Goal: Task Accomplishment & Management: Complete application form

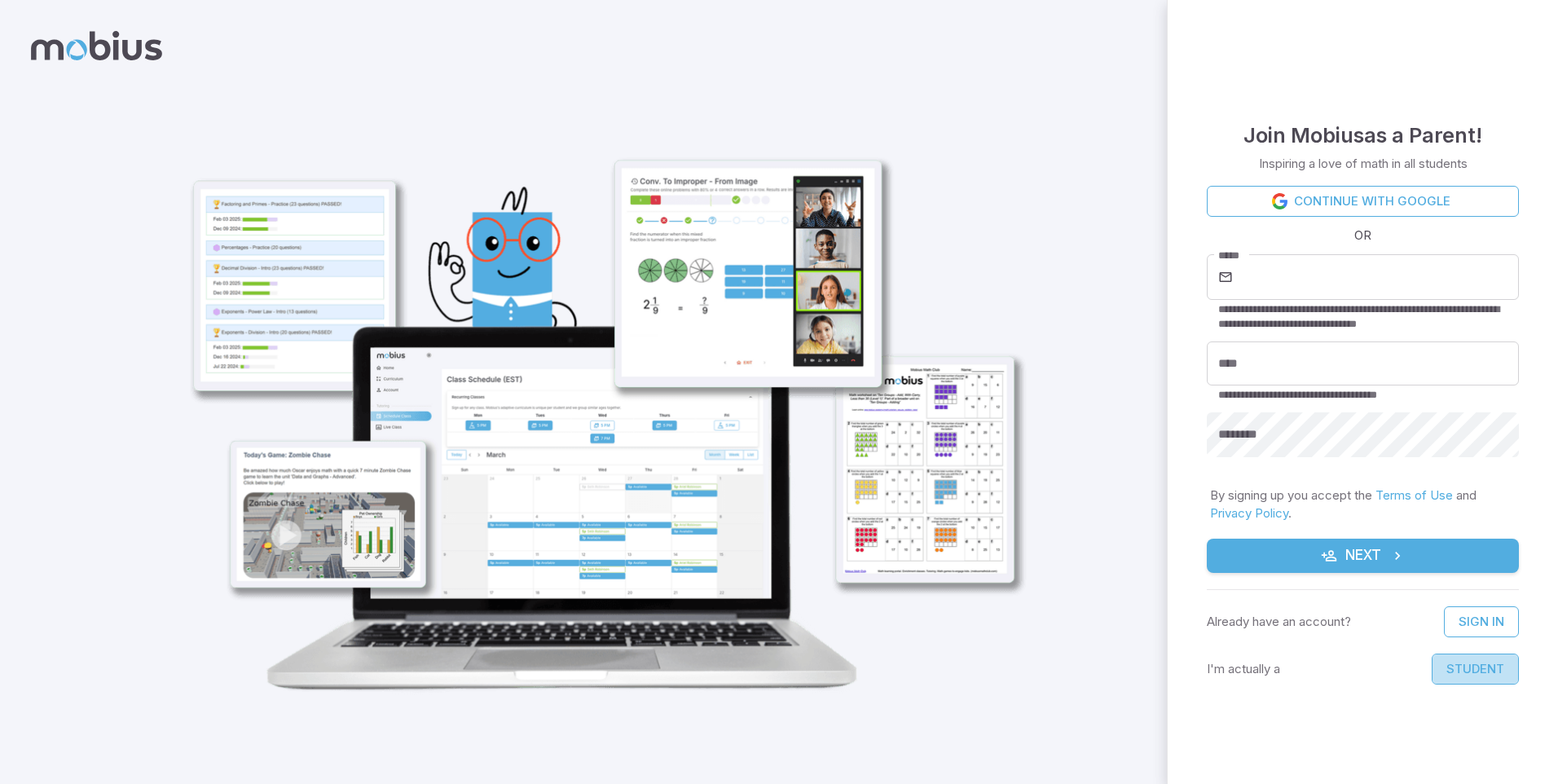
click at [1478, 668] on button "Student" at bounding box center [1475, 668] width 87 height 31
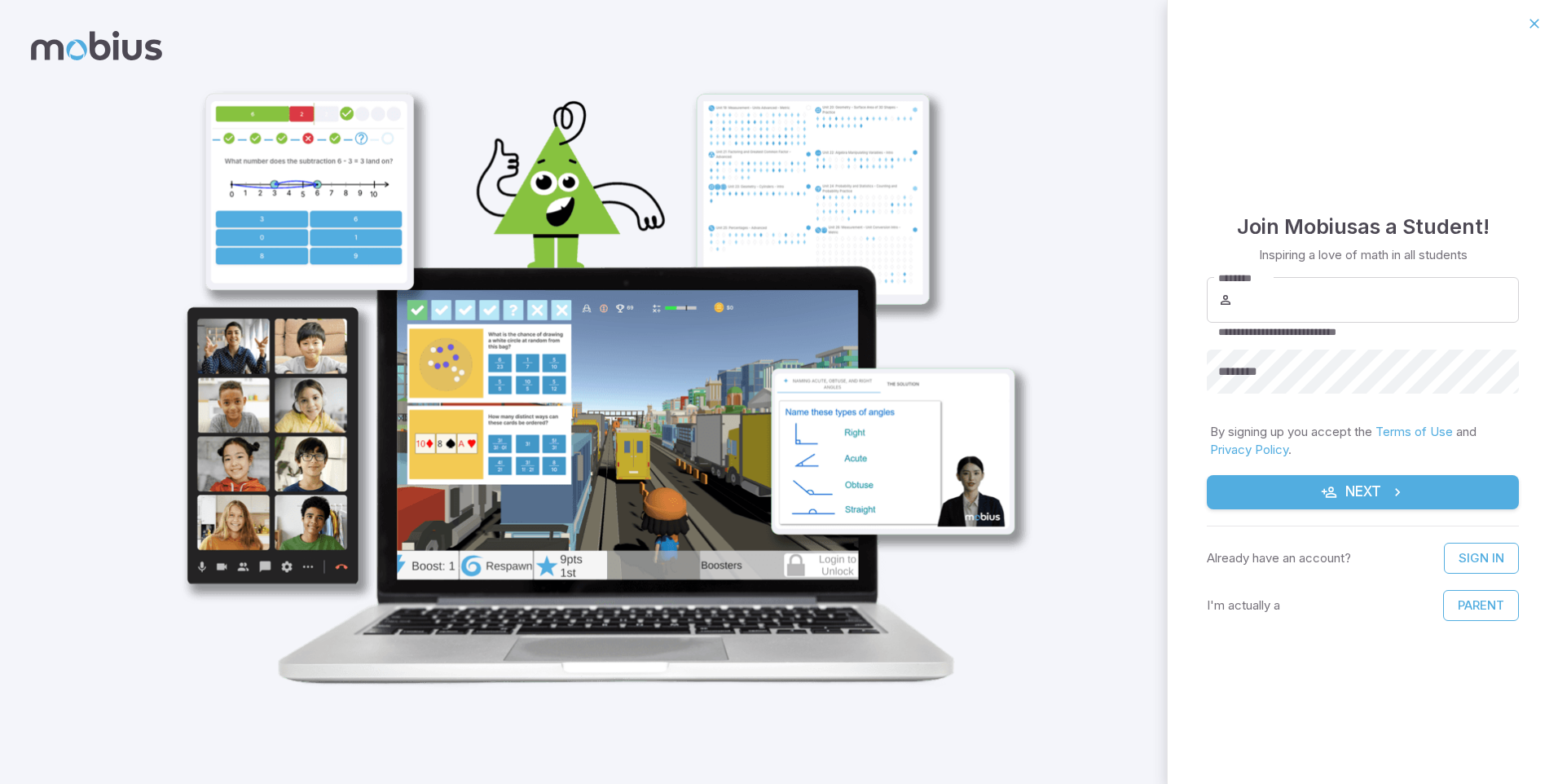
click at [89, 51] on icon at bounding box center [96, 45] width 131 height 29
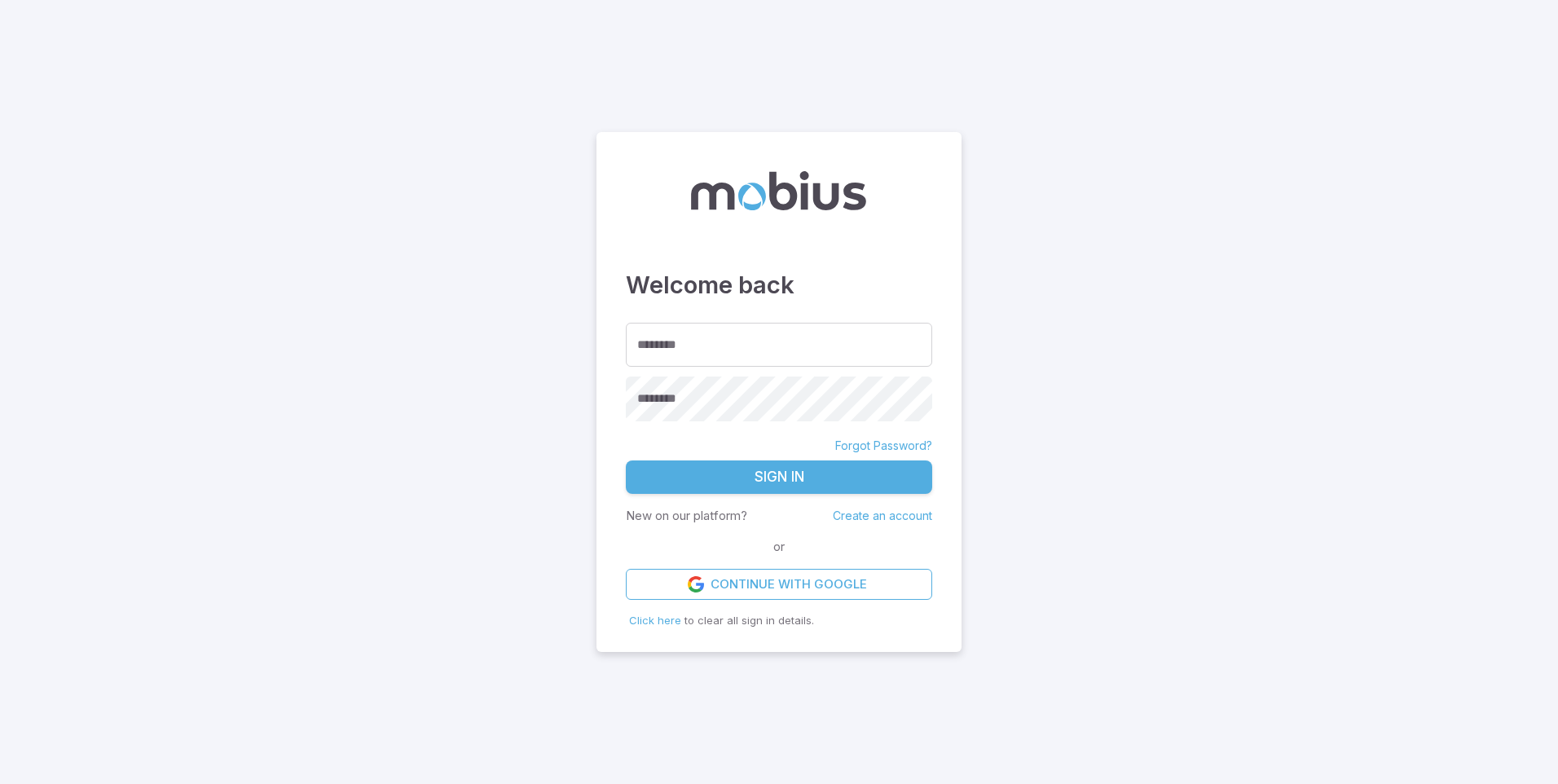
click at [1236, 327] on main "Welcome back ******** ******** ******** Forgot Password? Sign In New on our pla…" at bounding box center [779, 392] width 1558 height 784
